Goal: Transaction & Acquisition: Purchase product/service

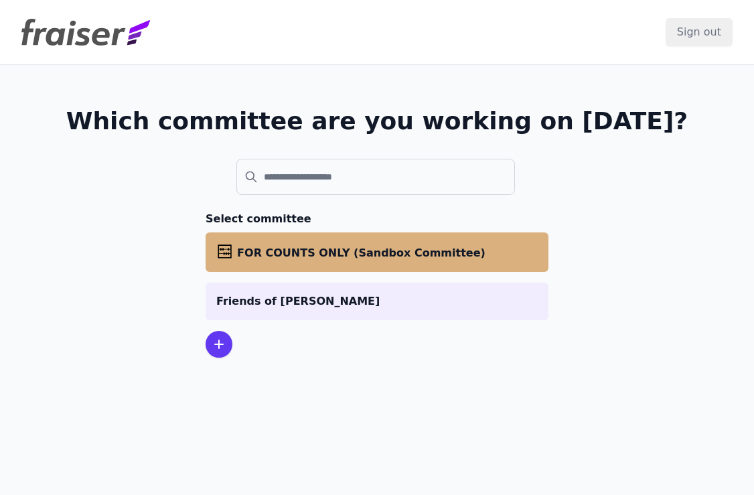
click at [347, 256] on span "FOR COUNTS ONLY (Sandbox Committee)" at bounding box center [361, 252] width 248 height 13
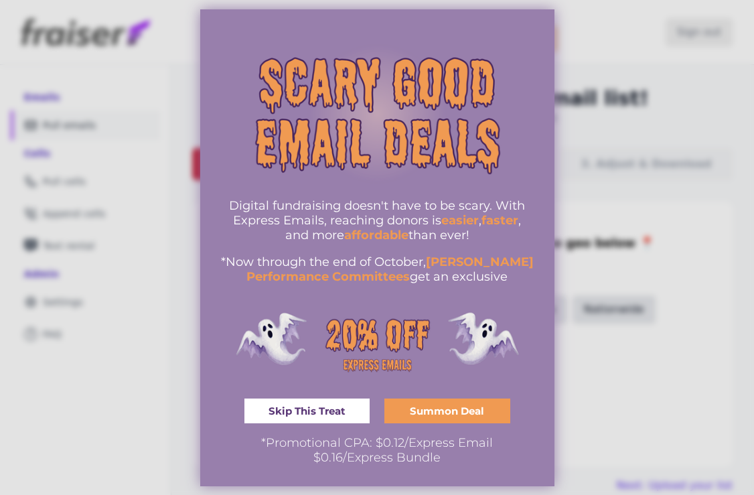
click at [612, 56] on div at bounding box center [377, 247] width 754 height 495
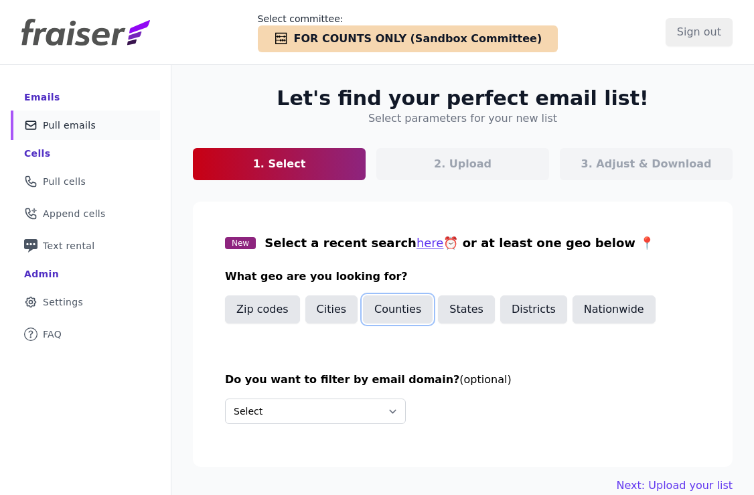
click at [394, 315] on button "Counties" at bounding box center [398, 309] width 70 height 28
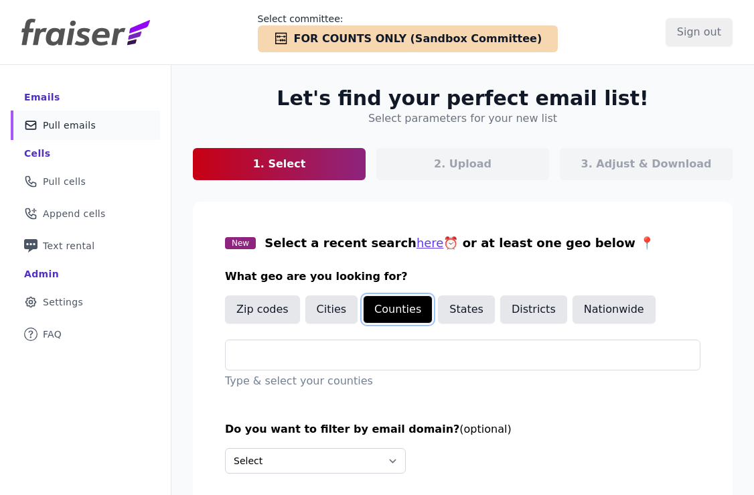
scroll to position [19, 0]
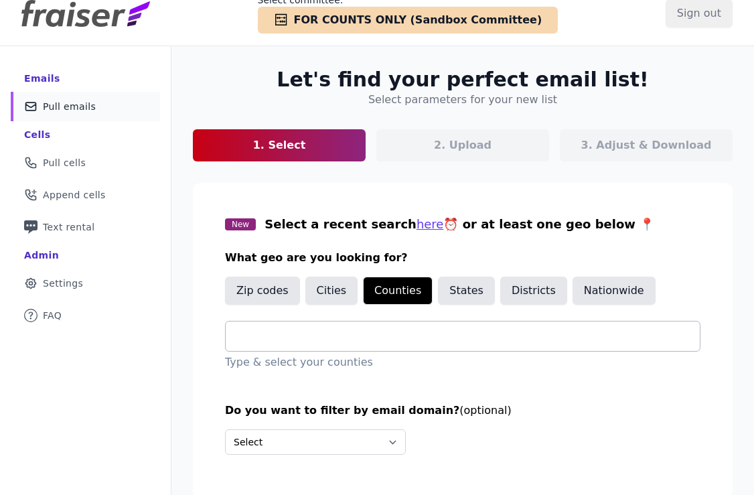
click at [471, 338] on input "text" at bounding box center [467, 336] width 463 height 16
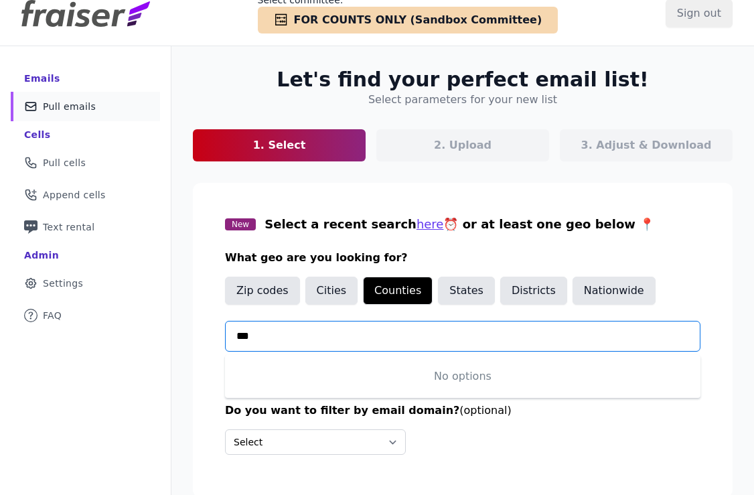
scroll to position [0, 0]
type input "*"
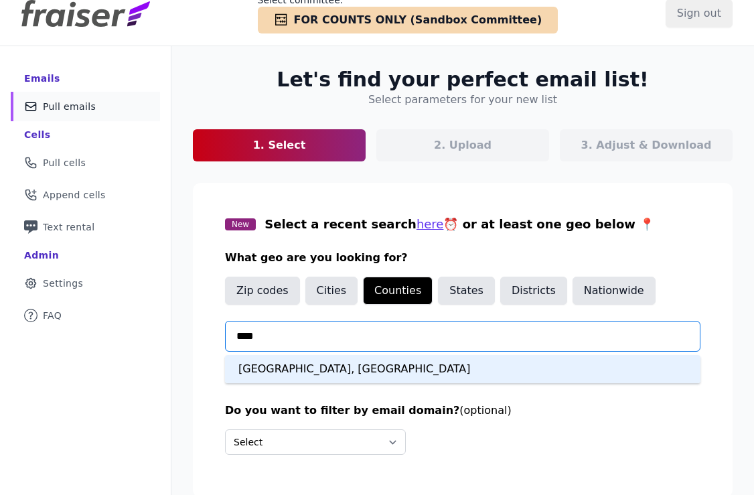
type input "*****"
click at [361, 365] on div "Oakland County, MI" at bounding box center [462, 369] width 475 height 28
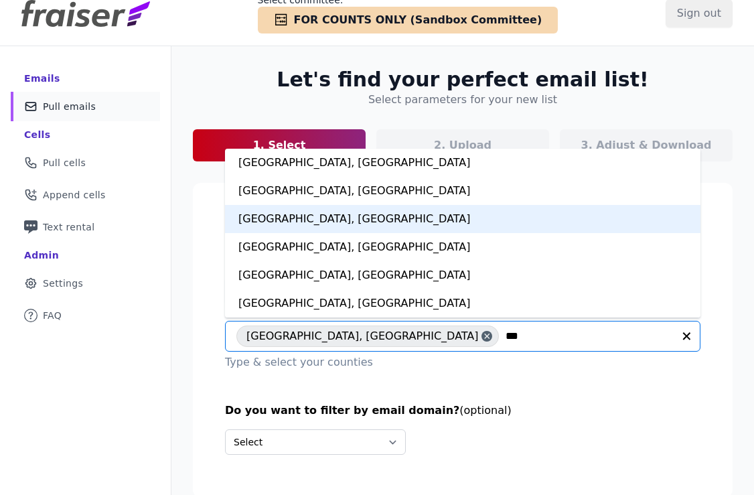
scroll to position [27, 0]
type input "***"
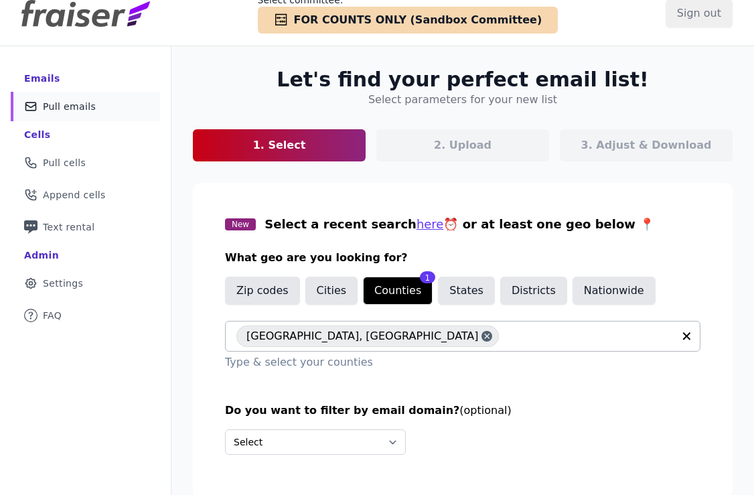
click at [505, 339] on input "text" at bounding box center [588, 336] width 167 height 16
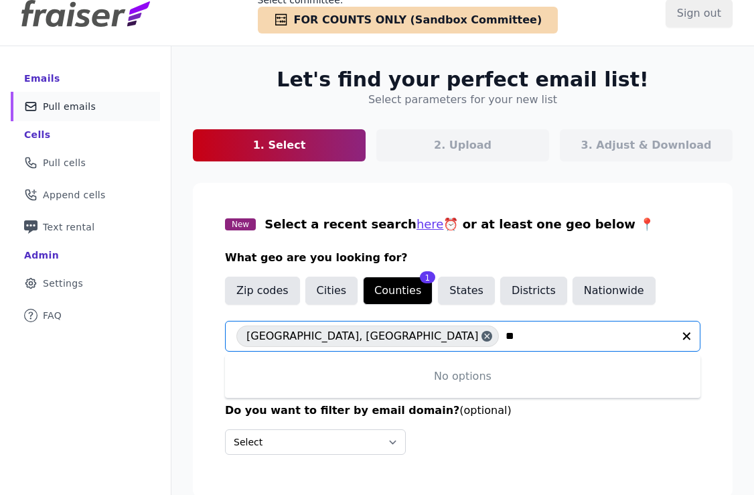
type input "*"
click at [505, 331] on input "text" at bounding box center [588, 336] width 167 height 16
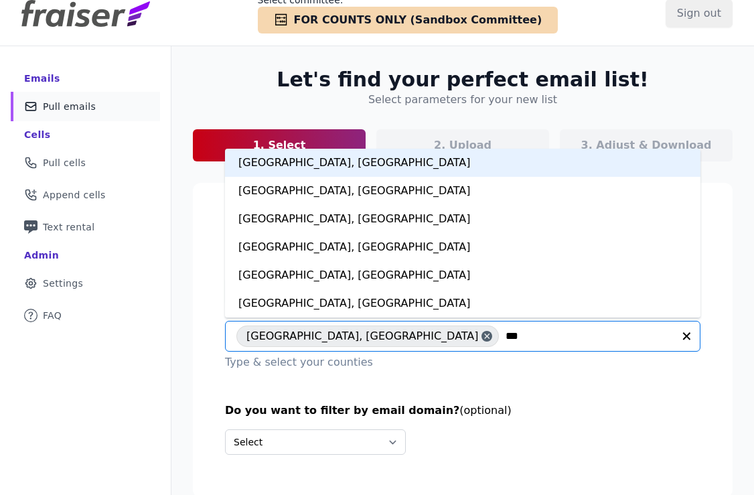
type input "****"
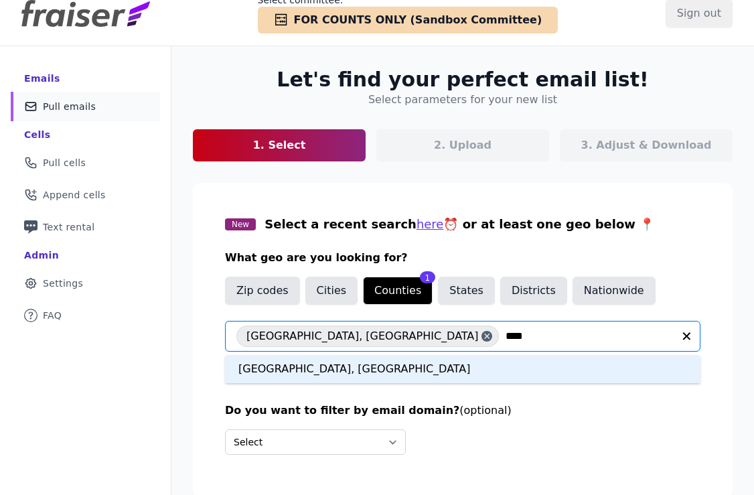
click at [329, 375] on div "Leelanau County, MI" at bounding box center [462, 369] width 475 height 28
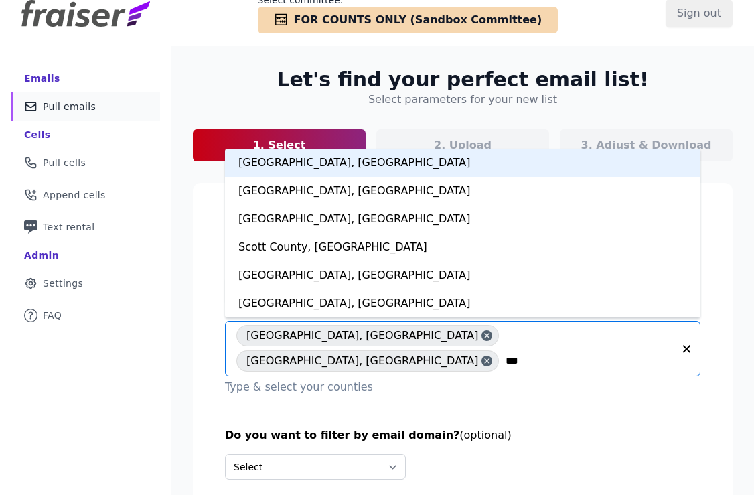
type input "****"
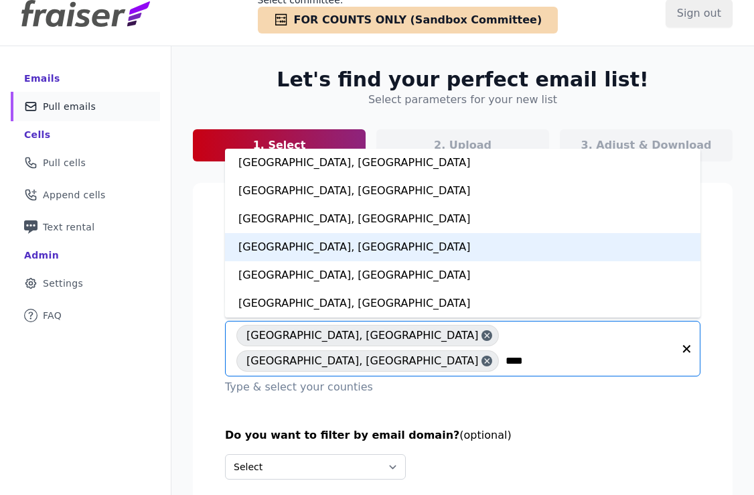
click at [287, 253] on div "Ottawa County, MI" at bounding box center [462, 247] width 475 height 28
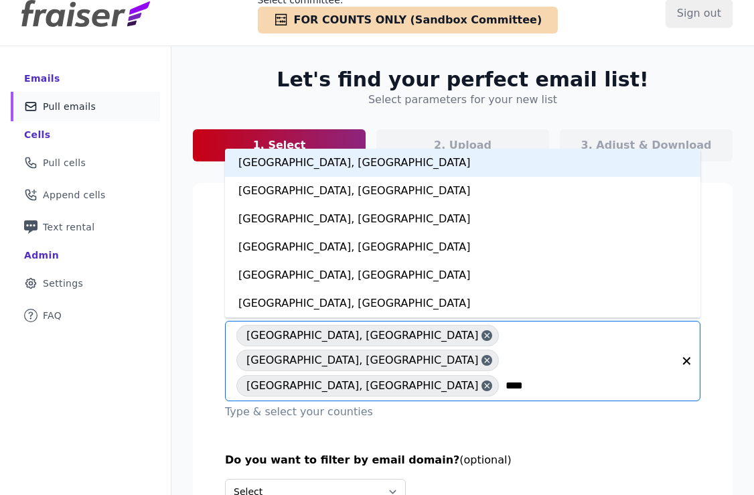
type input "*****"
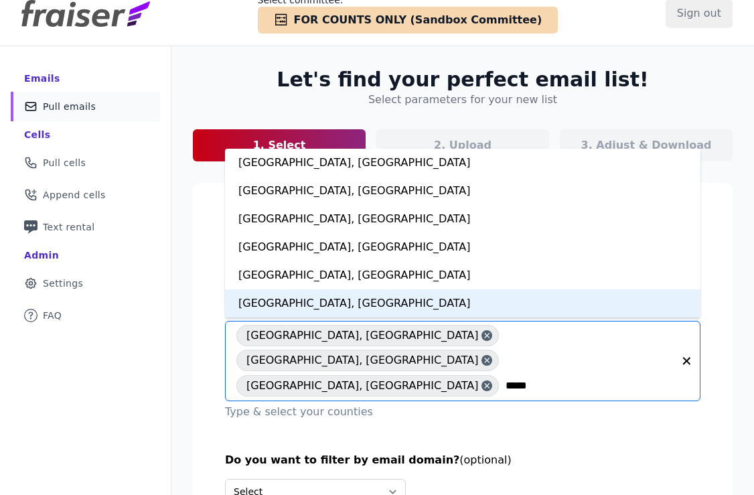
click at [295, 311] on div "[GEOGRAPHIC_DATA], [GEOGRAPHIC_DATA]" at bounding box center [462, 303] width 475 height 28
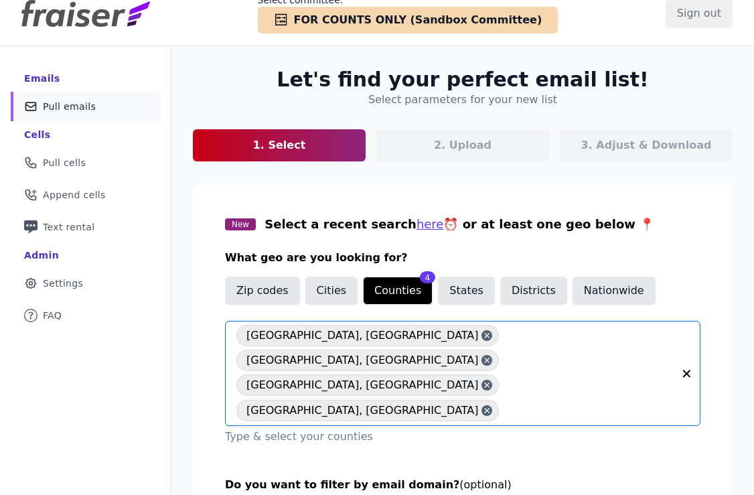
scroll to position [94, 0]
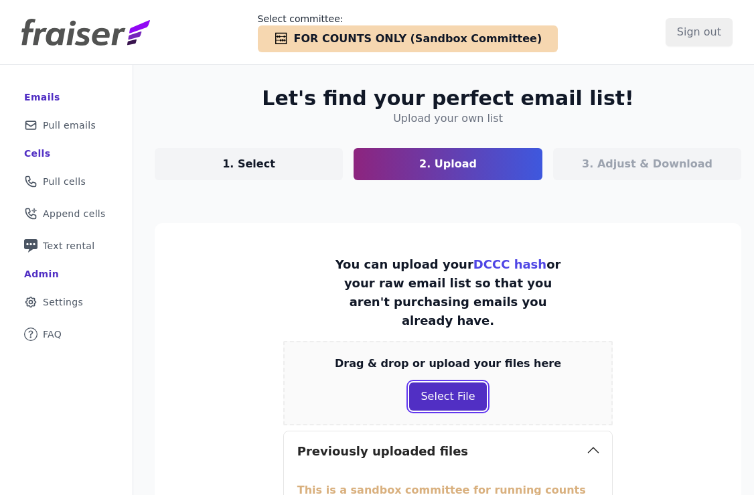
click at [430, 384] on button "Select File" at bounding box center [447, 396] width 77 height 28
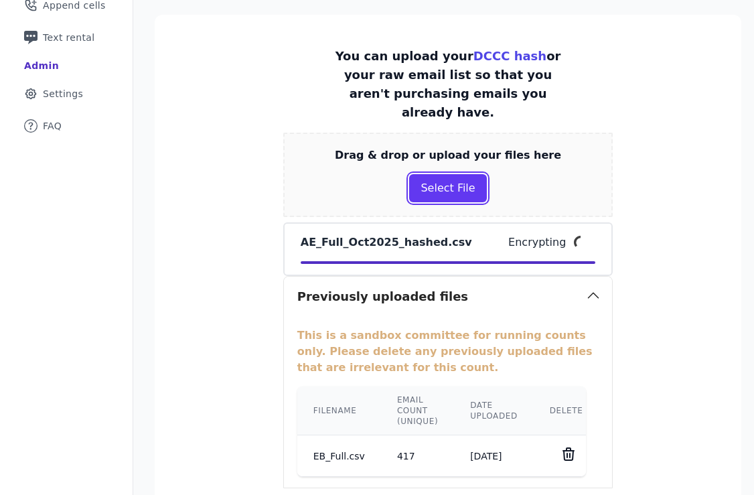
scroll to position [234, 0]
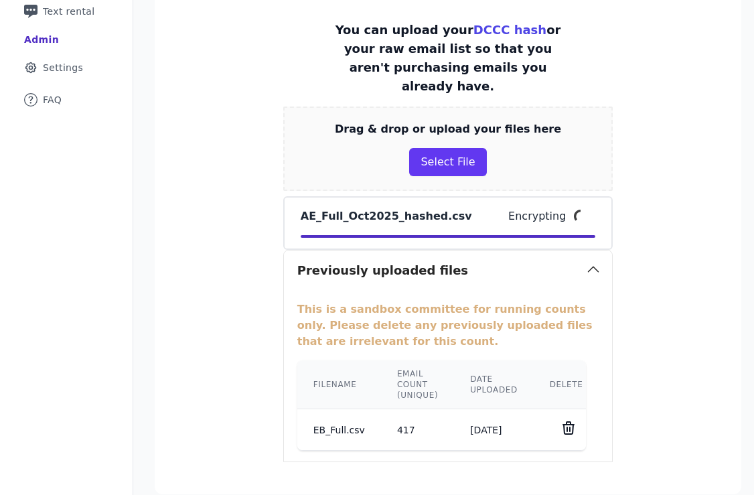
click at [558, 409] on td at bounding box center [566, 429] width 66 height 41
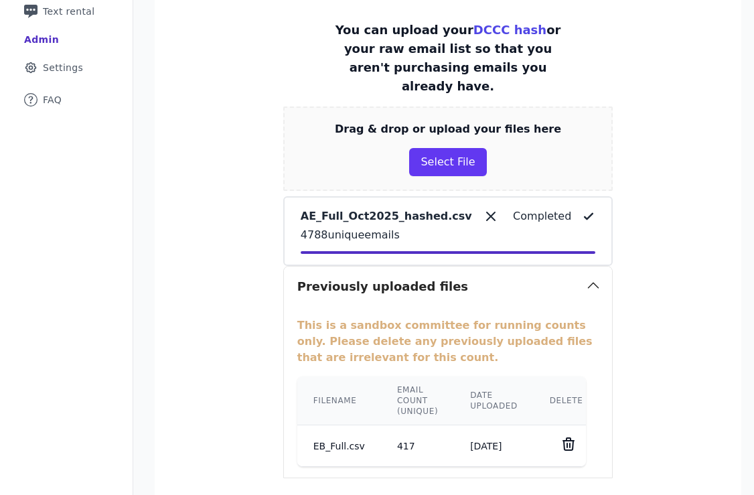
click at [562, 436] on icon at bounding box center [568, 444] width 16 height 16
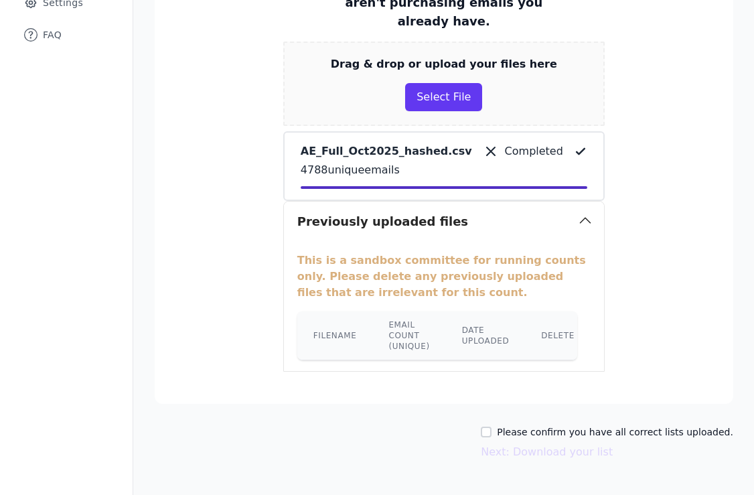
scroll to position [313, 0]
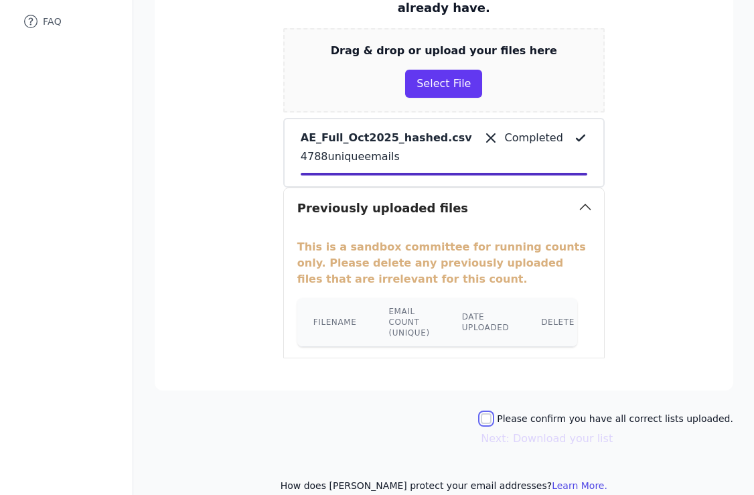
click at [491, 413] on input "Please confirm you have all correct lists uploaded." at bounding box center [486, 418] width 11 height 11
checkbox input "true"
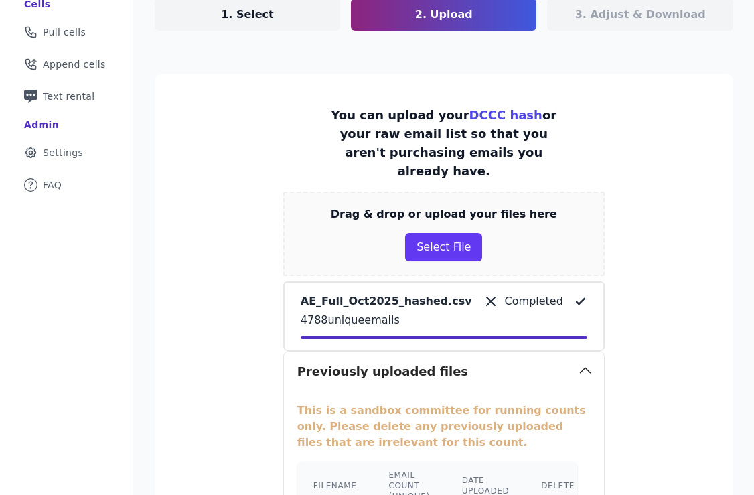
scroll to position [82, 0]
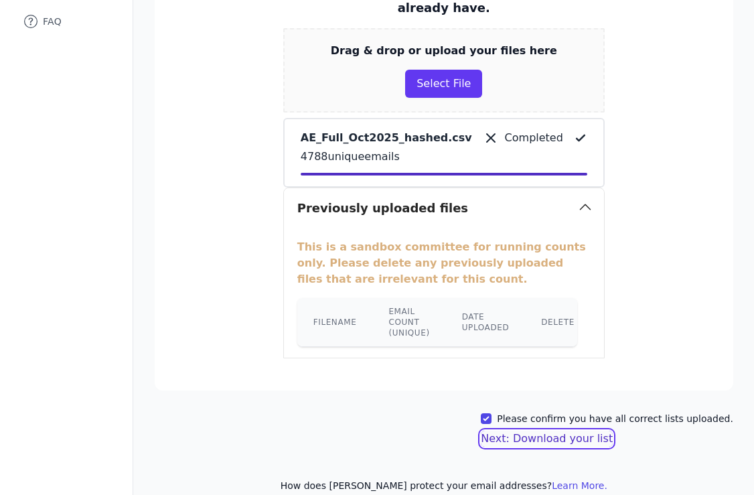
click at [584, 430] on button "Next: Download your list" at bounding box center [547, 438] width 132 height 16
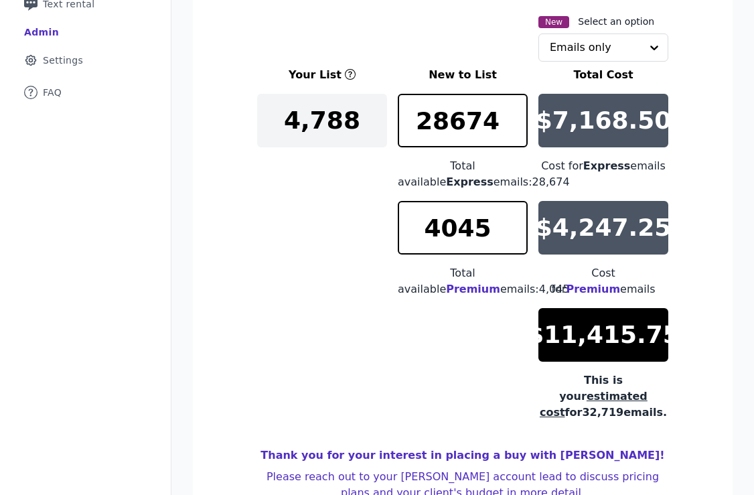
scroll to position [229, 0]
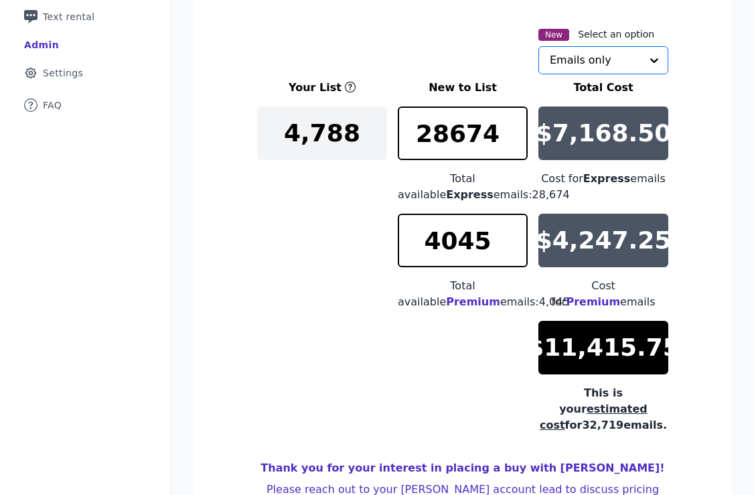
click at [610, 69] on input "text" at bounding box center [595, 60] width 91 height 27
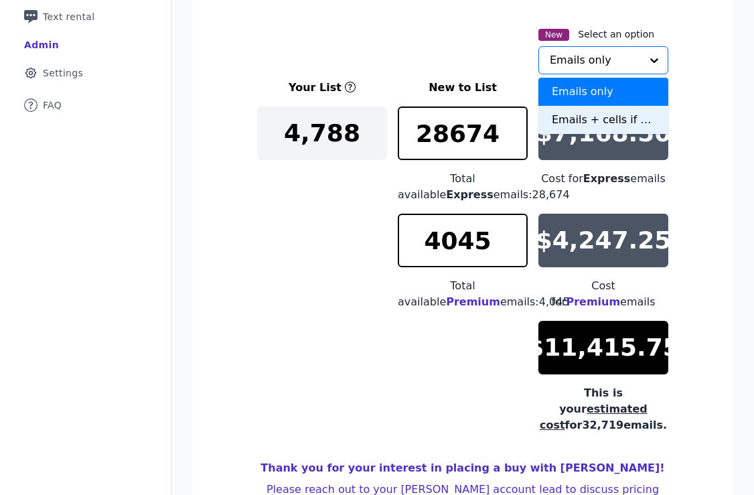
click at [548, 121] on div "Emails + cells if available" at bounding box center [603, 120] width 130 height 28
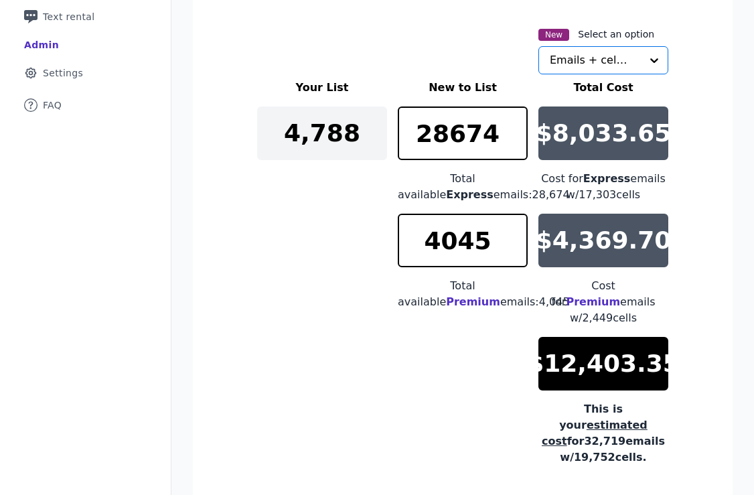
click at [281, 378] on div "Your List New to List Total Cost 4,788 28674 Total available Express emails: 28…" at bounding box center [462, 273] width 411 height 386
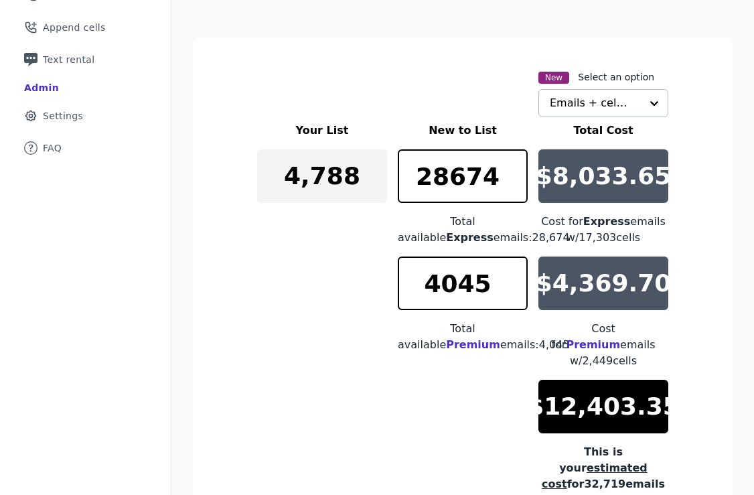
scroll to position [196, 0]
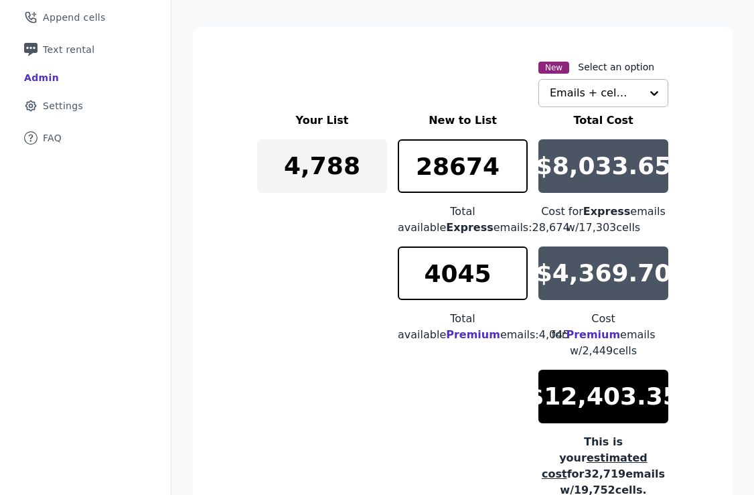
click at [495, 328] on span "Premium" at bounding box center [473, 334] width 54 height 13
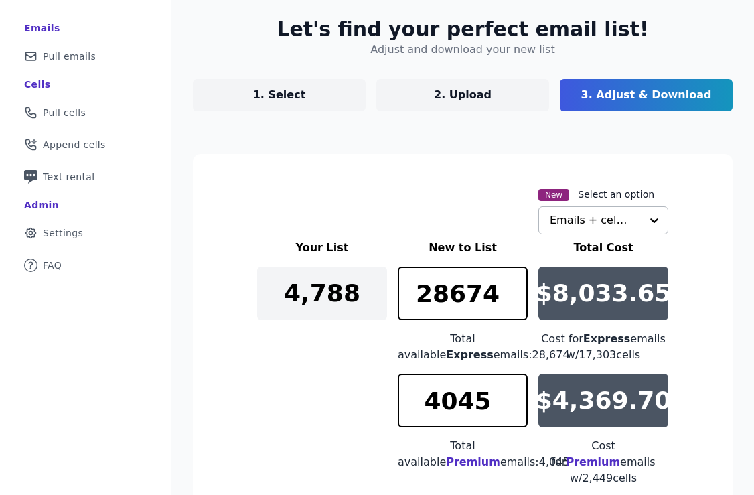
scroll to position [0, 0]
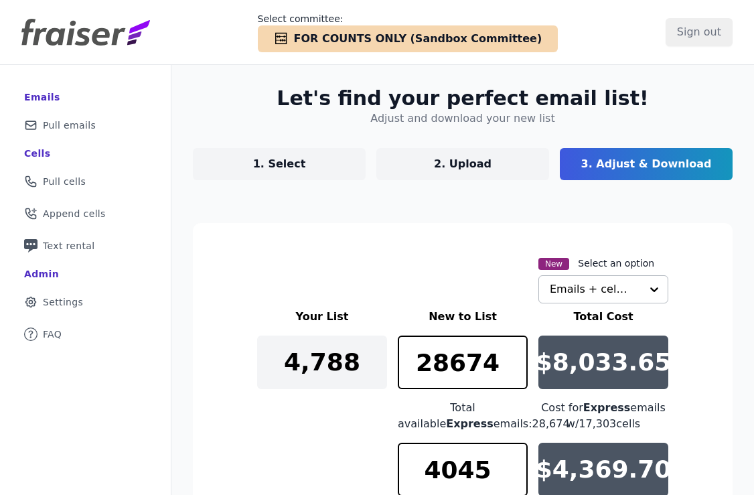
click at [281, 169] on p "1. Select" at bounding box center [279, 164] width 53 height 16
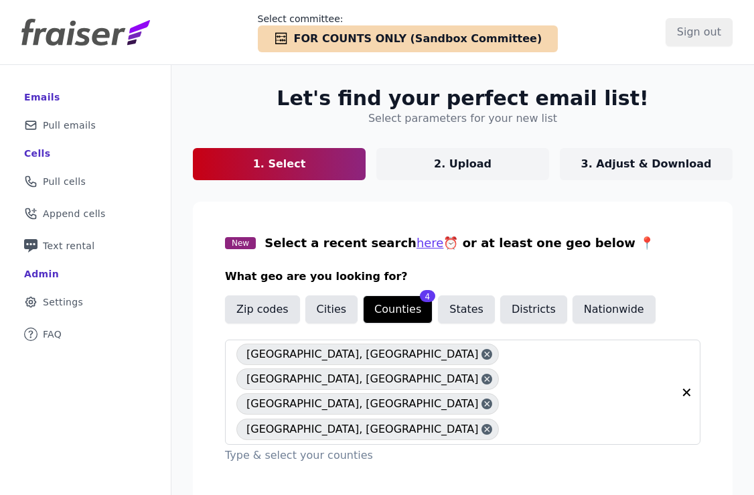
scroll to position [94, 0]
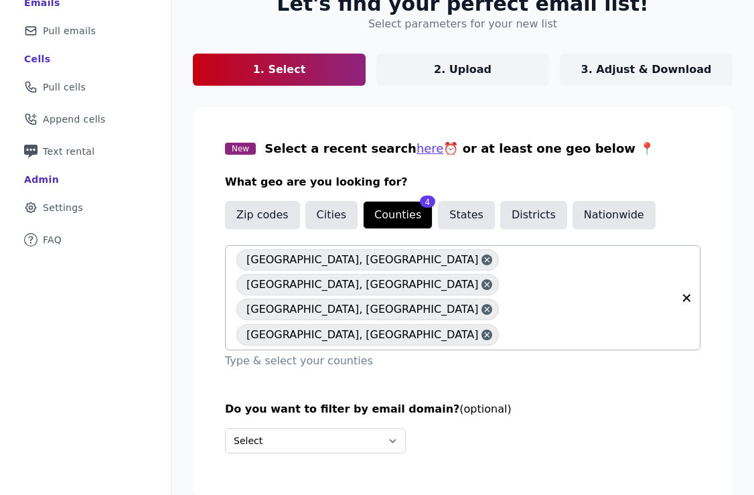
click at [482, 260] on icon at bounding box center [486, 259] width 9 height 13
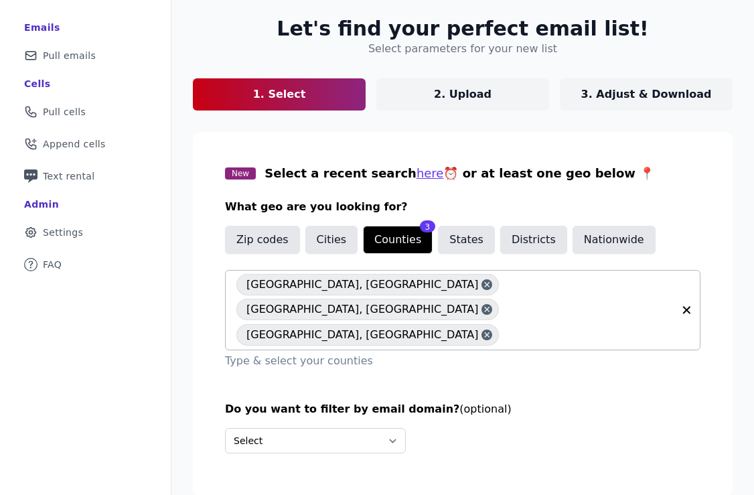
click at [484, 284] on icon at bounding box center [486, 284] width 5 height 5
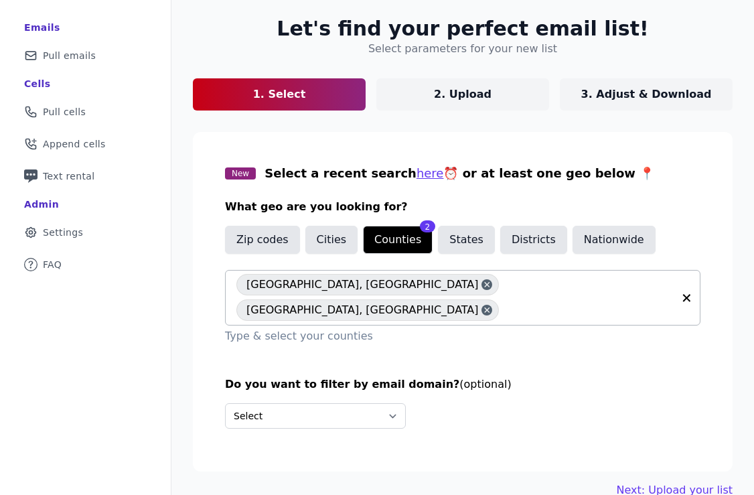
click at [482, 282] on icon at bounding box center [486, 284] width 9 height 13
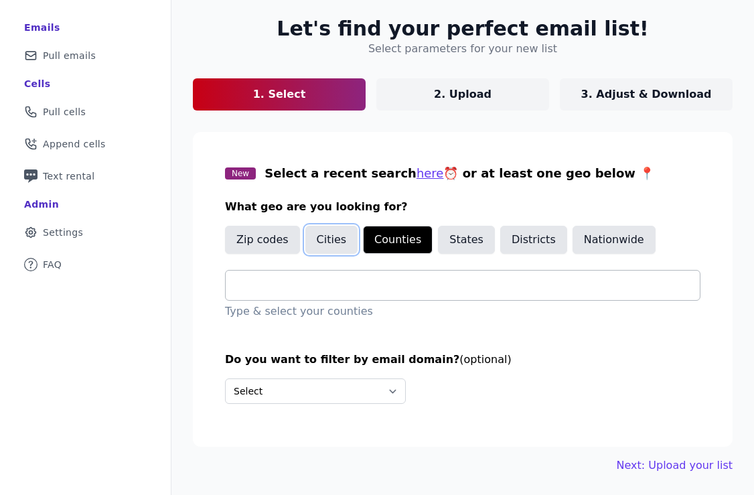
click at [330, 248] on button "Cities" at bounding box center [331, 240] width 53 height 28
click at [318, 285] on input "text" at bounding box center [467, 285] width 463 height 16
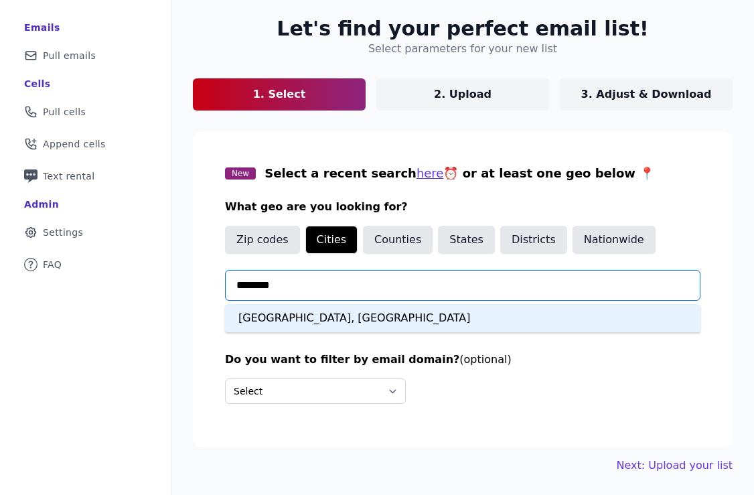
type input "*********"
click at [316, 323] on div "[GEOGRAPHIC_DATA], [GEOGRAPHIC_DATA]" at bounding box center [462, 318] width 475 height 28
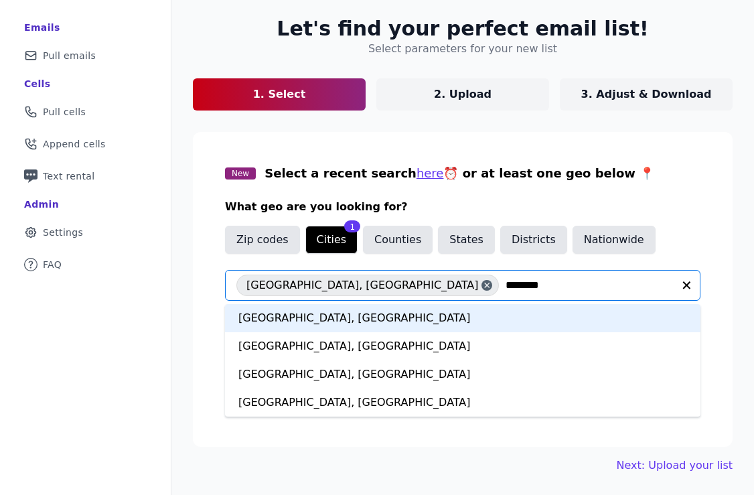
type input "*********"
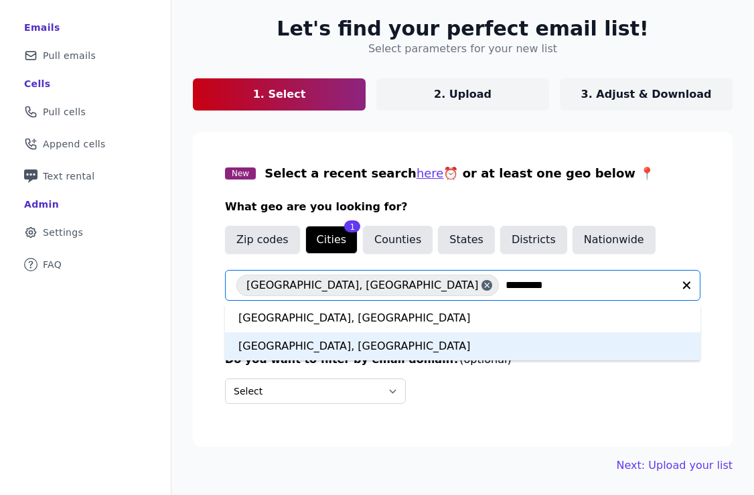
click at [307, 345] on div "[GEOGRAPHIC_DATA], [GEOGRAPHIC_DATA]" at bounding box center [462, 346] width 475 height 28
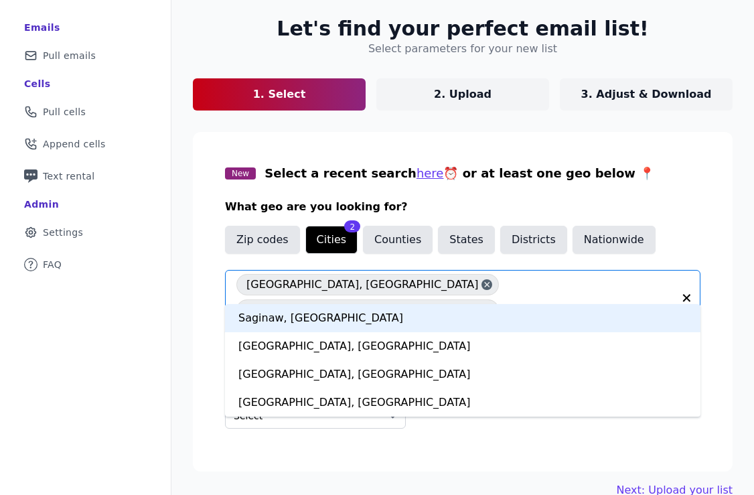
type input "***"
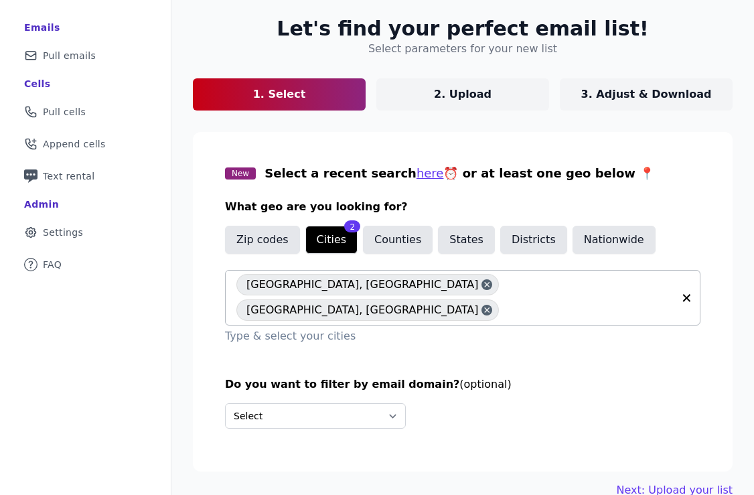
click at [548, 302] on input "text" at bounding box center [588, 310] width 167 height 16
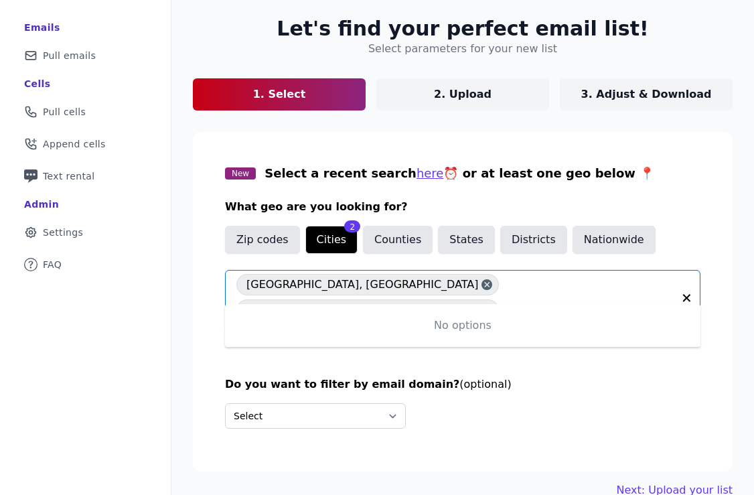
type input "**********"
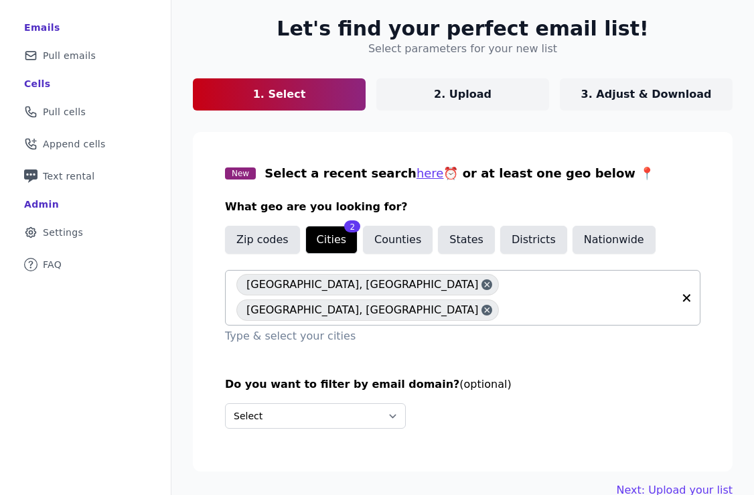
click at [528, 298] on div "[GEOGRAPHIC_DATA], [GEOGRAPHIC_DATA], [GEOGRAPHIC_DATA]" at bounding box center [454, 297] width 436 height 54
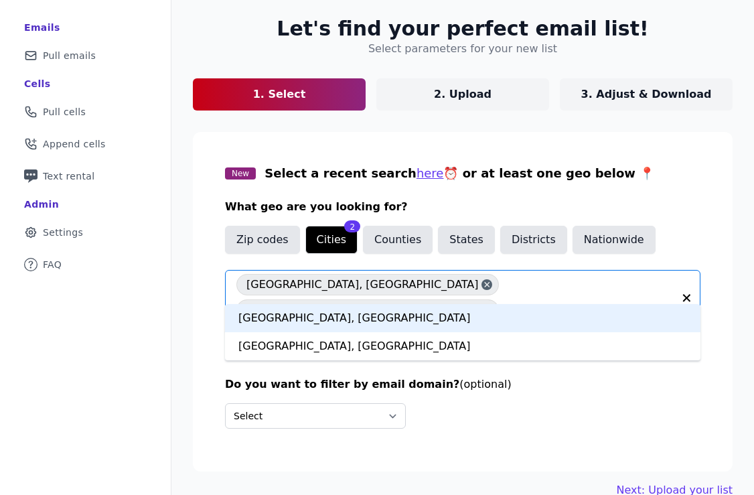
type input "****"
click at [400, 311] on div "[GEOGRAPHIC_DATA], [GEOGRAPHIC_DATA]" at bounding box center [462, 318] width 475 height 28
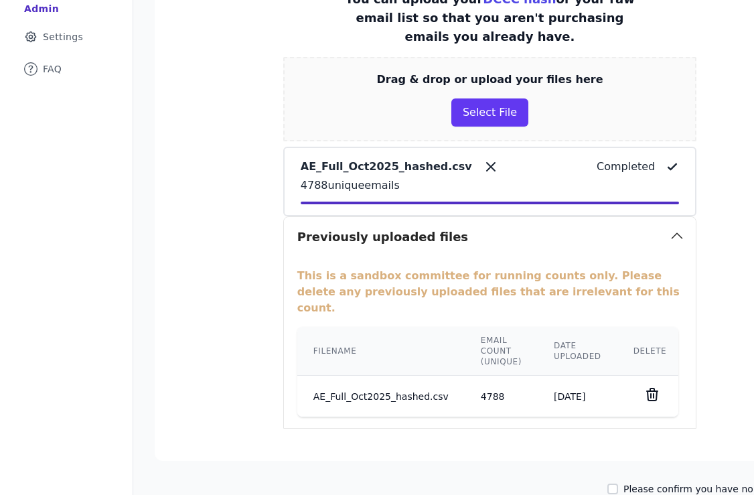
scroll to position [319, 0]
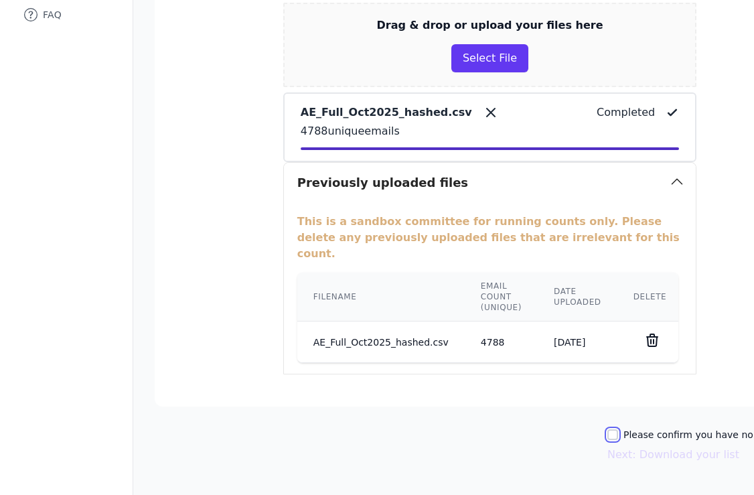
click at [618, 429] on input "Please confirm you have no lists to upload." at bounding box center [612, 434] width 11 height 11
checkbox input "true"
click at [641, 446] on button "Next: Download your list" at bounding box center [673, 454] width 132 height 16
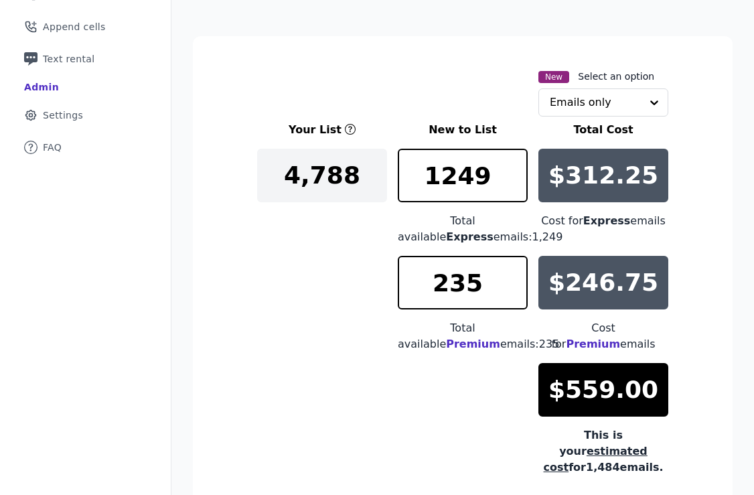
scroll to position [116, 0]
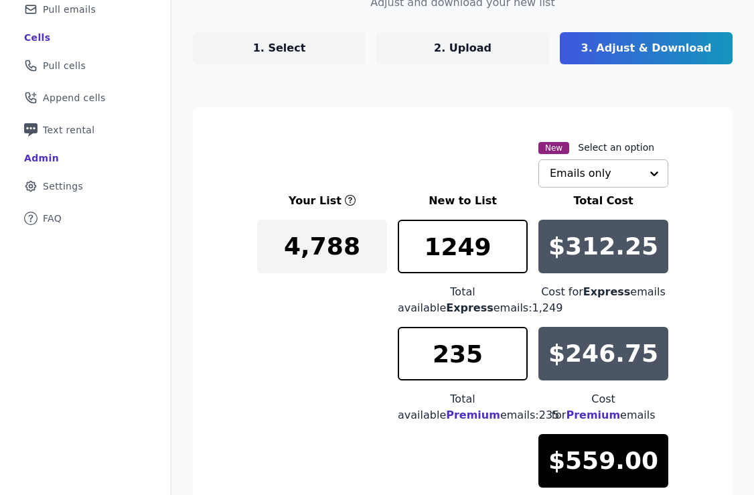
click at [576, 172] on input "text" at bounding box center [595, 173] width 91 height 27
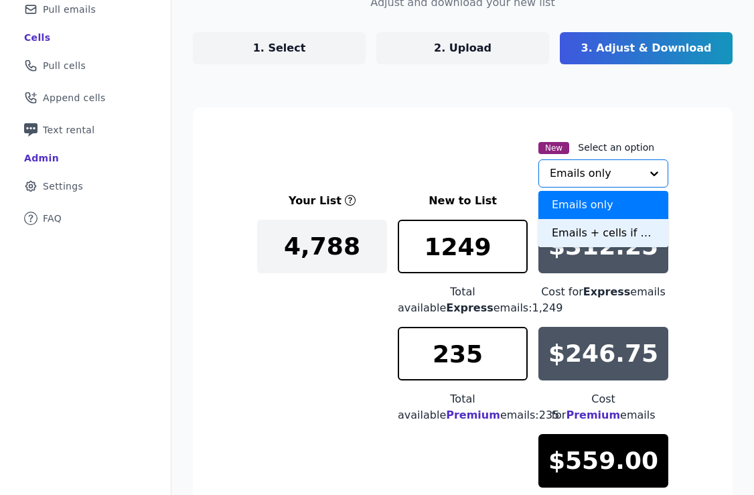
click at [567, 233] on div "Emails + cells if available" at bounding box center [603, 233] width 130 height 28
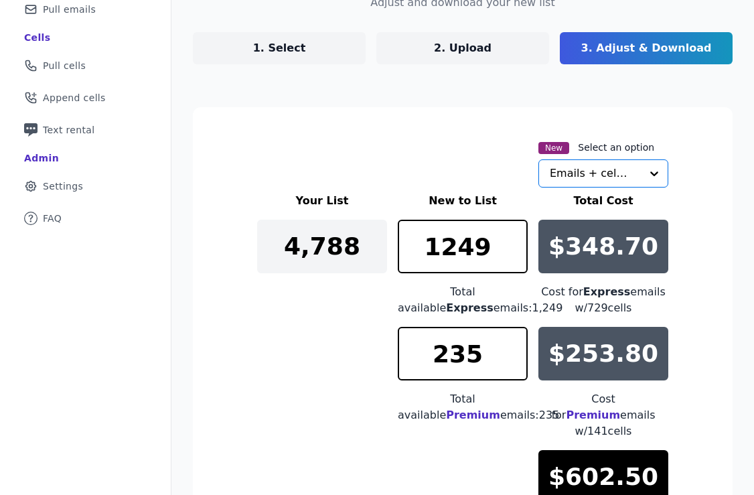
click at [348, 357] on div "Your List New to List Total Cost 4,788 1249 Total available Express emails: 1,2…" at bounding box center [462, 386] width 411 height 386
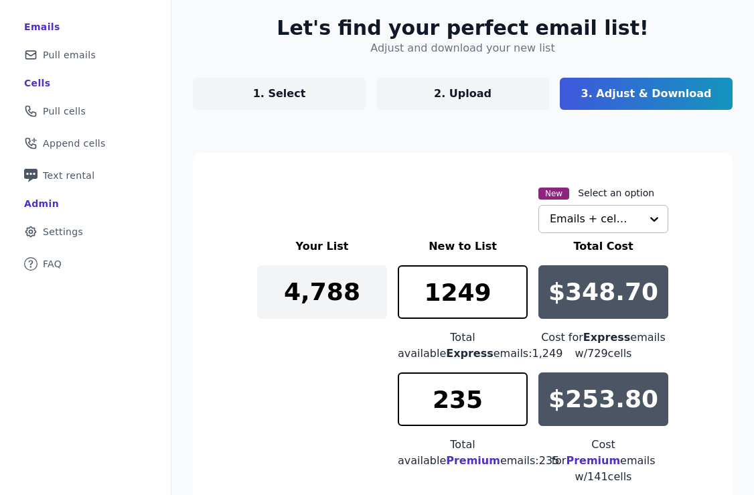
scroll to position [0, 0]
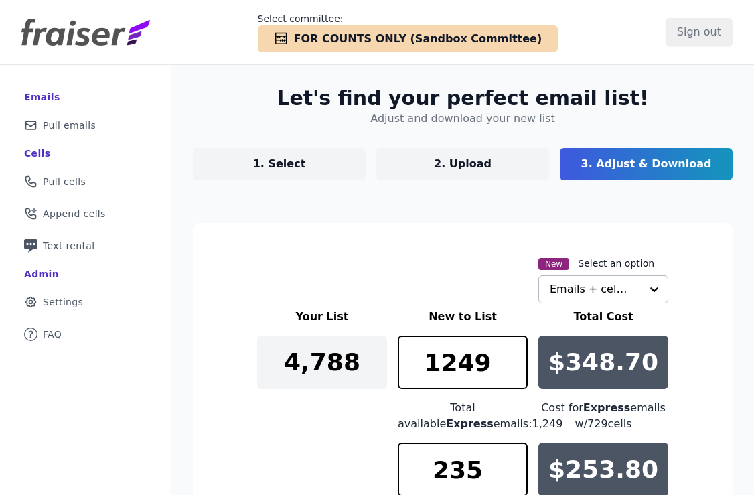
click at [278, 150] on link "1. Select" at bounding box center [279, 164] width 173 height 32
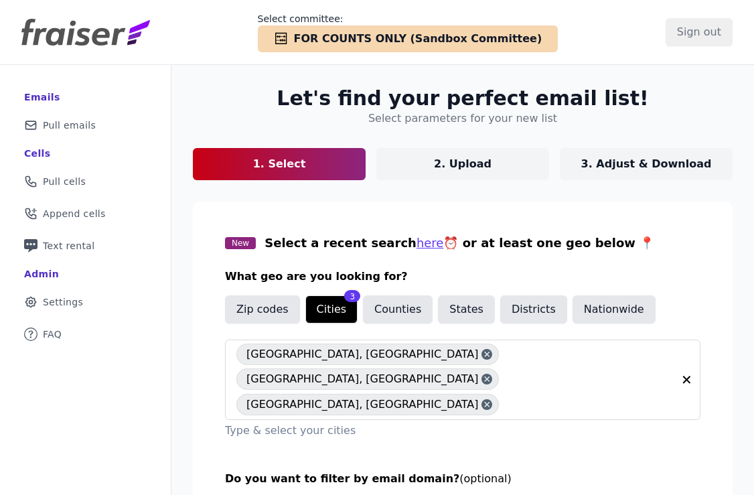
scroll to position [70, 0]
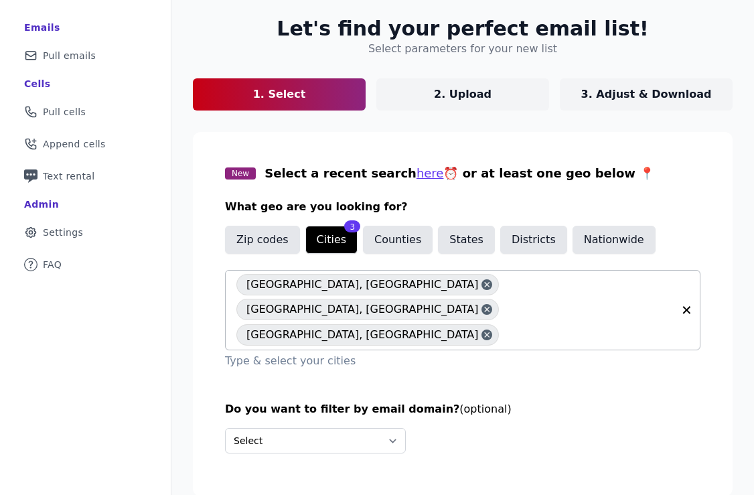
click at [614, 327] on input "text" at bounding box center [588, 335] width 167 height 16
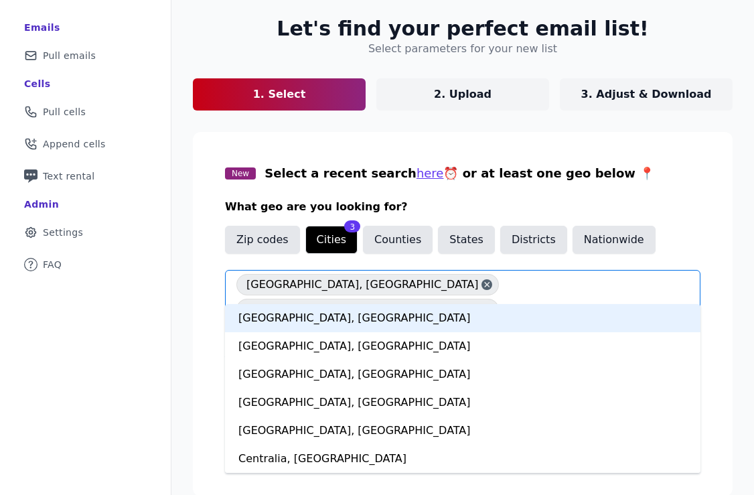
type input "****"
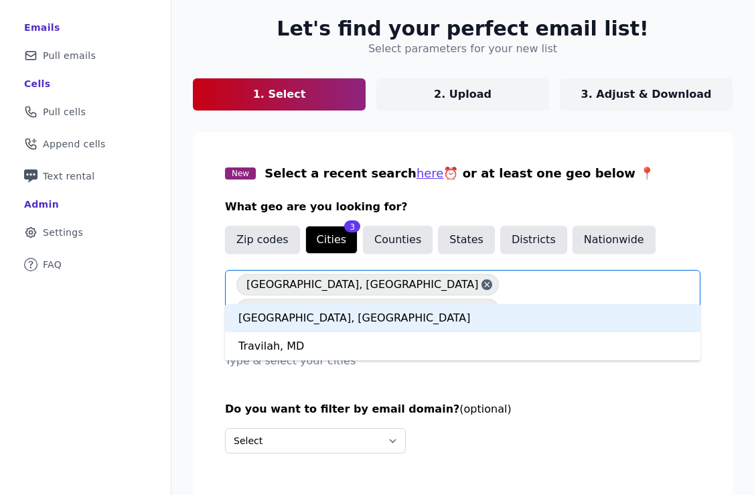
click at [372, 311] on div "[GEOGRAPHIC_DATA], [GEOGRAPHIC_DATA]" at bounding box center [462, 318] width 475 height 28
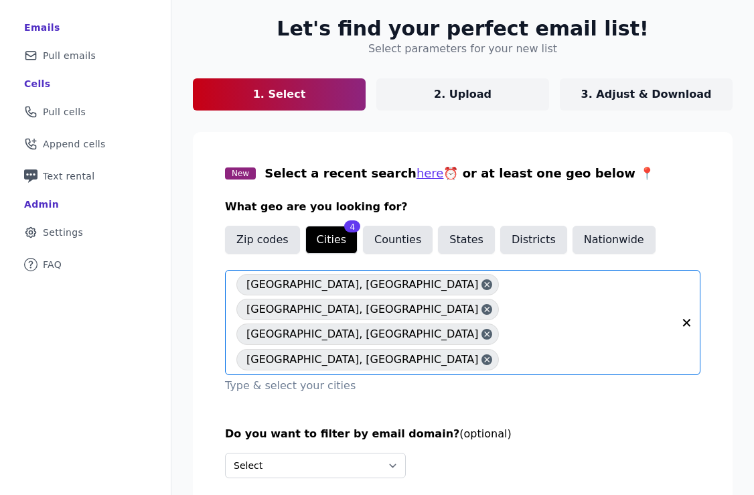
scroll to position [94, 0]
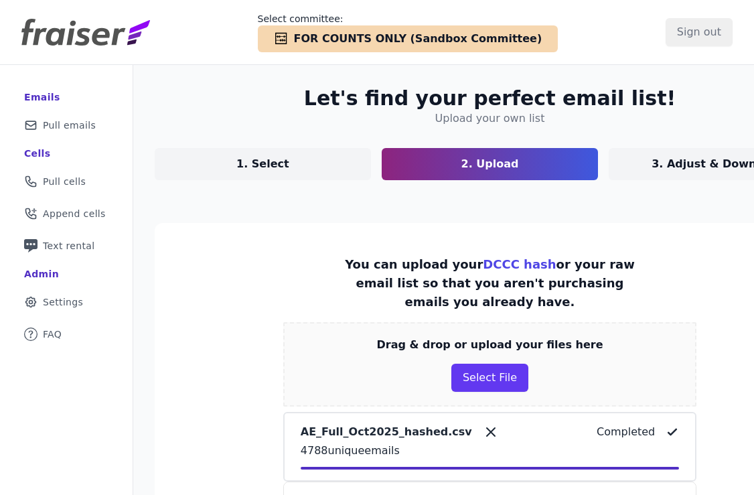
scroll to position [319, 0]
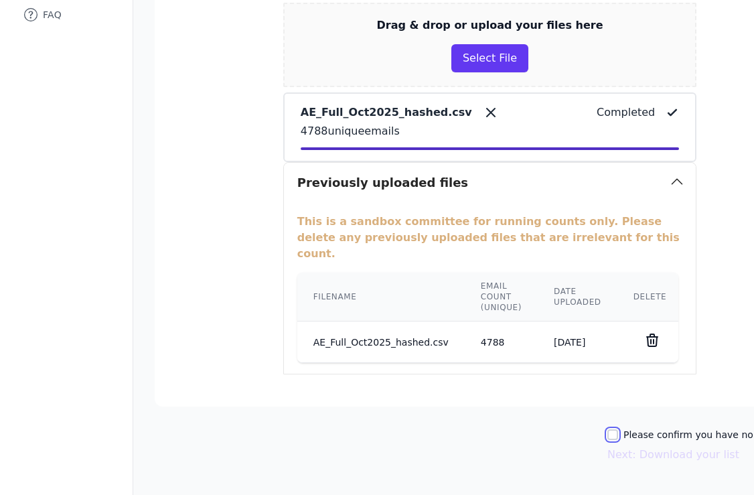
click at [618, 429] on input "Please confirm you have no lists to upload." at bounding box center [612, 434] width 11 height 11
checkbox input "true"
click at [667, 446] on button "Next: Download your list" at bounding box center [673, 454] width 132 height 16
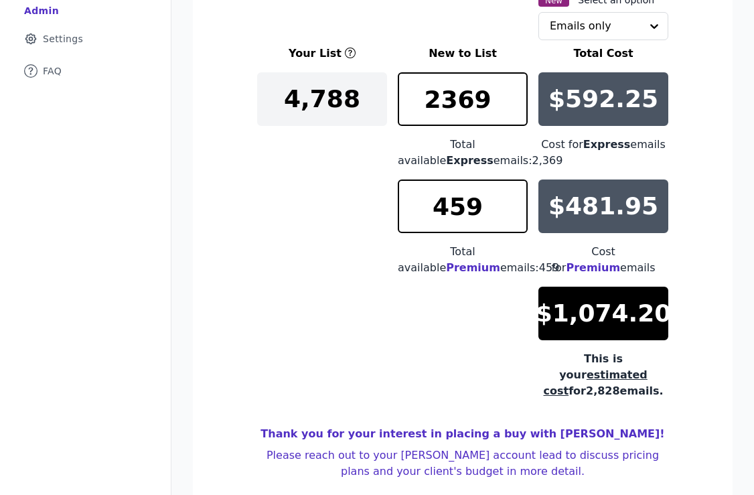
scroll to position [264, 0]
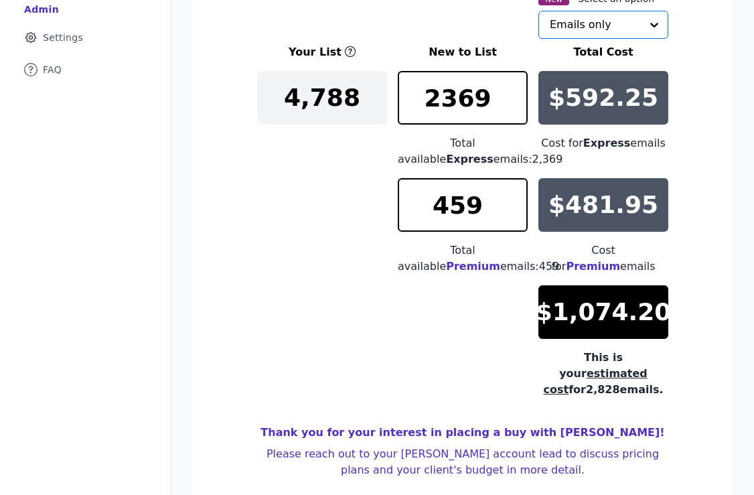
click at [620, 21] on input "text" at bounding box center [595, 24] width 91 height 27
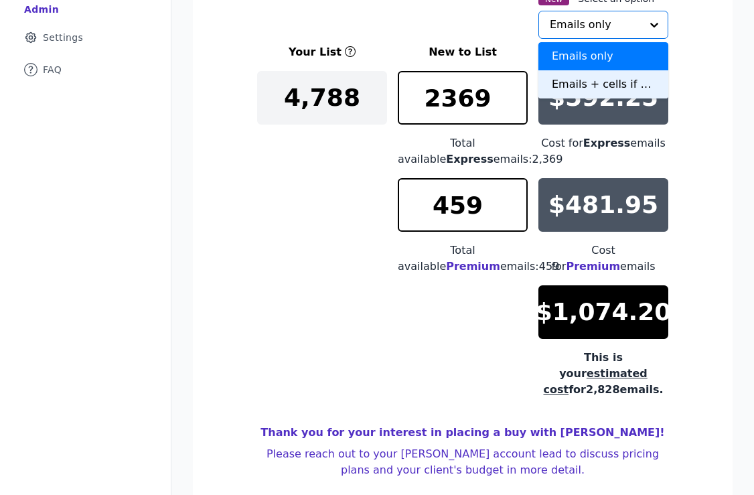
click at [556, 87] on div "Emails + cells if available" at bounding box center [603, 84] width 130 height 28
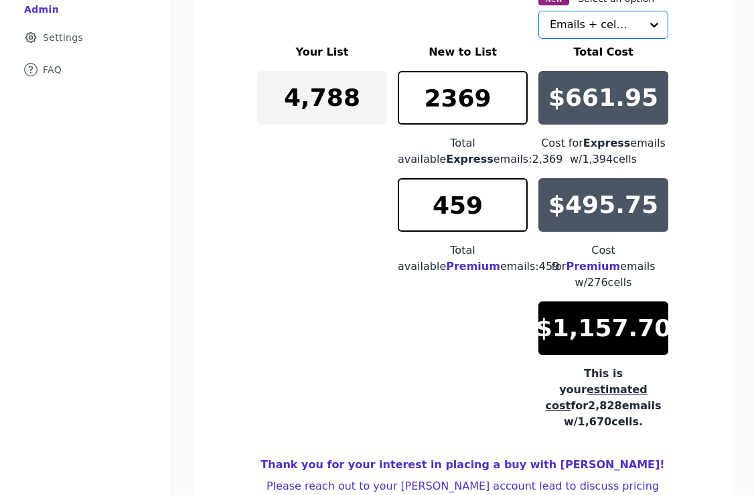
click at [272, 248] on div "Your List New to List Total Cost 4,788 2369 Total available Express emails: 2,3…" at bounding box center [462, 237] width 411 height 386
